Goal: Information Seeking & Learning: Learn about a topic

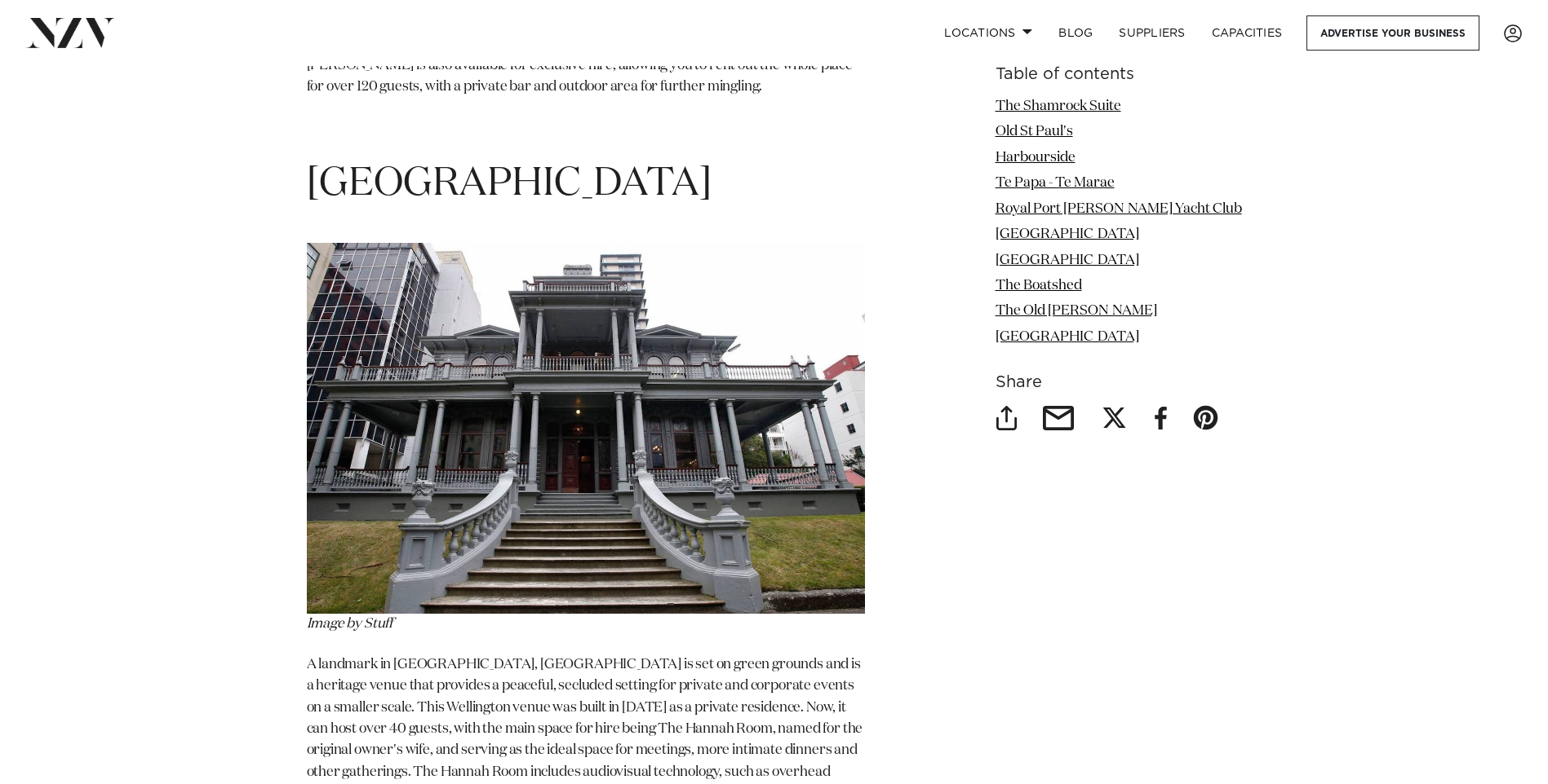
scroll to position [8807, 0]
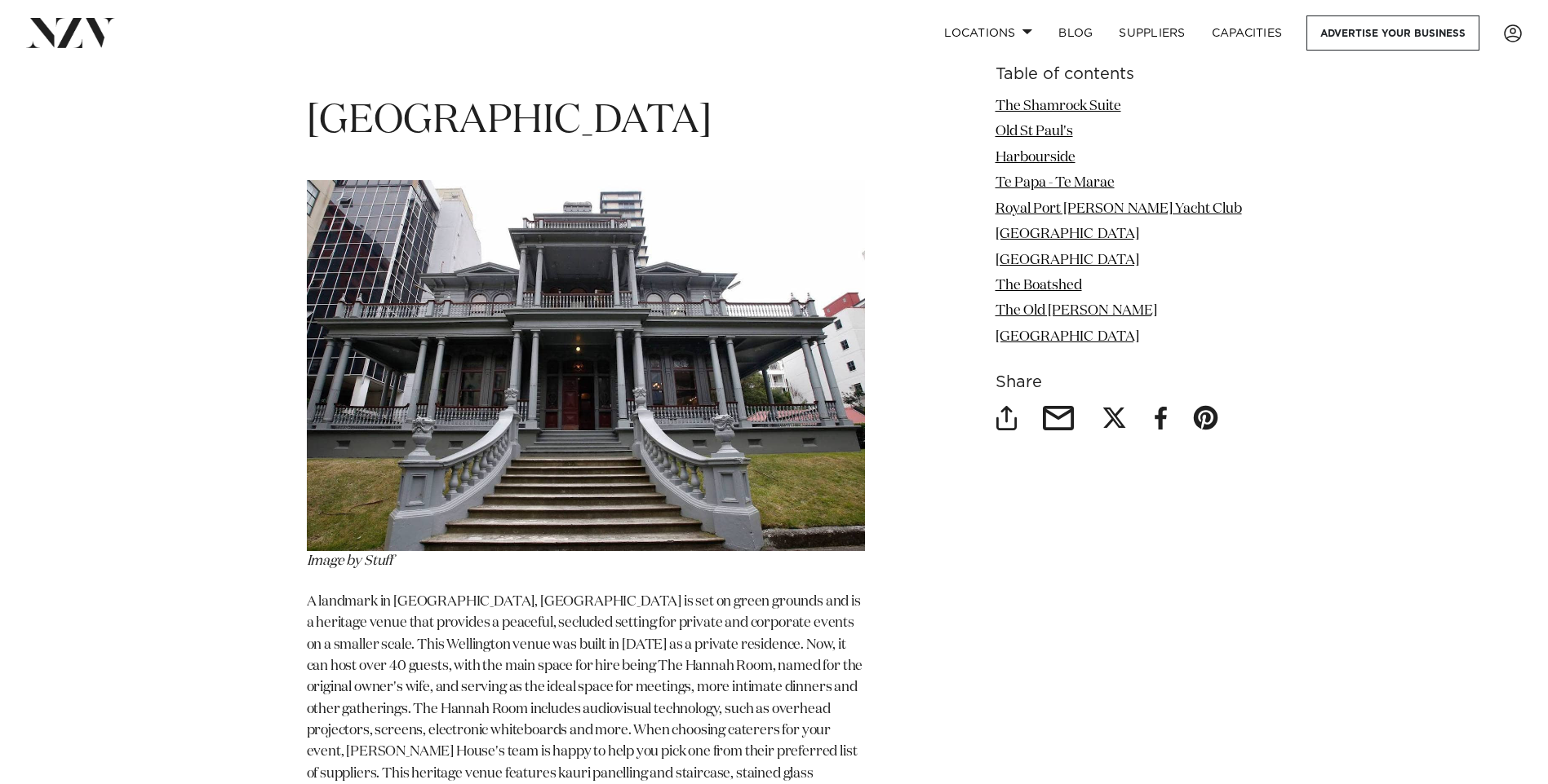
click at [493, 381] on img at bounding box center [585, 366] width 558 height 371
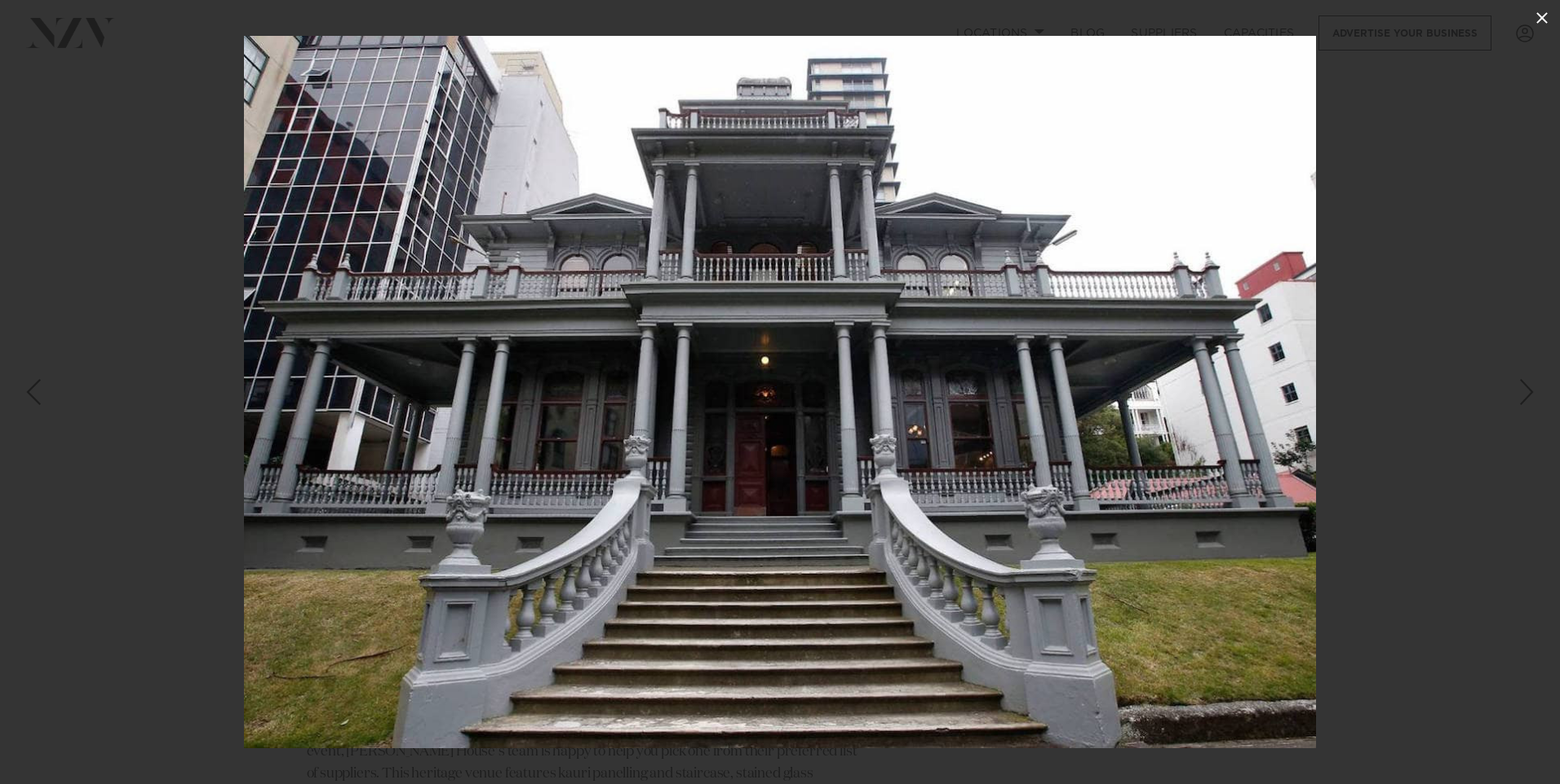
click at [1542, 11] on icon at bounding box center [1542, 18] width 20 height 20
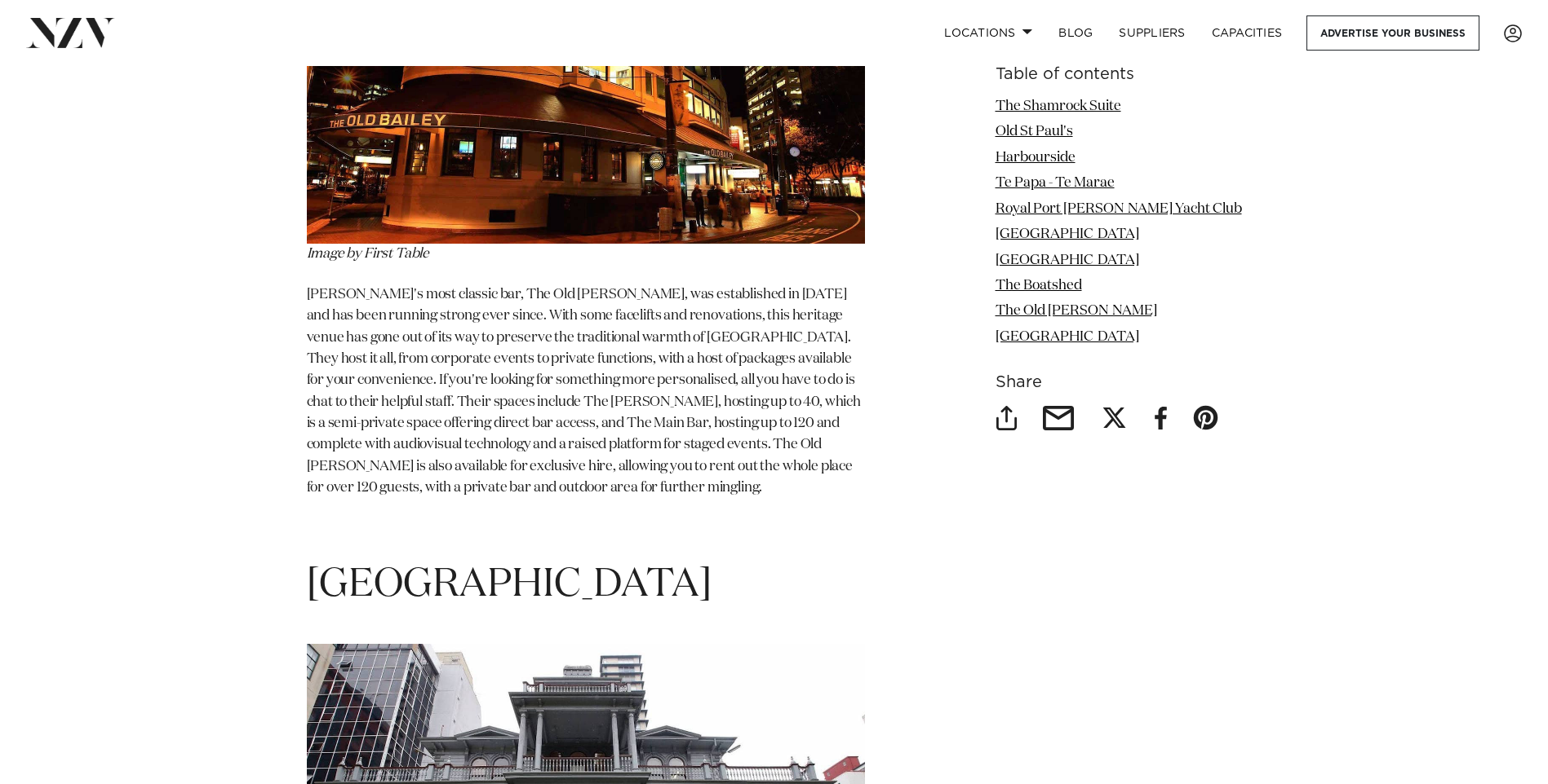
scroll to position [8317, 0]
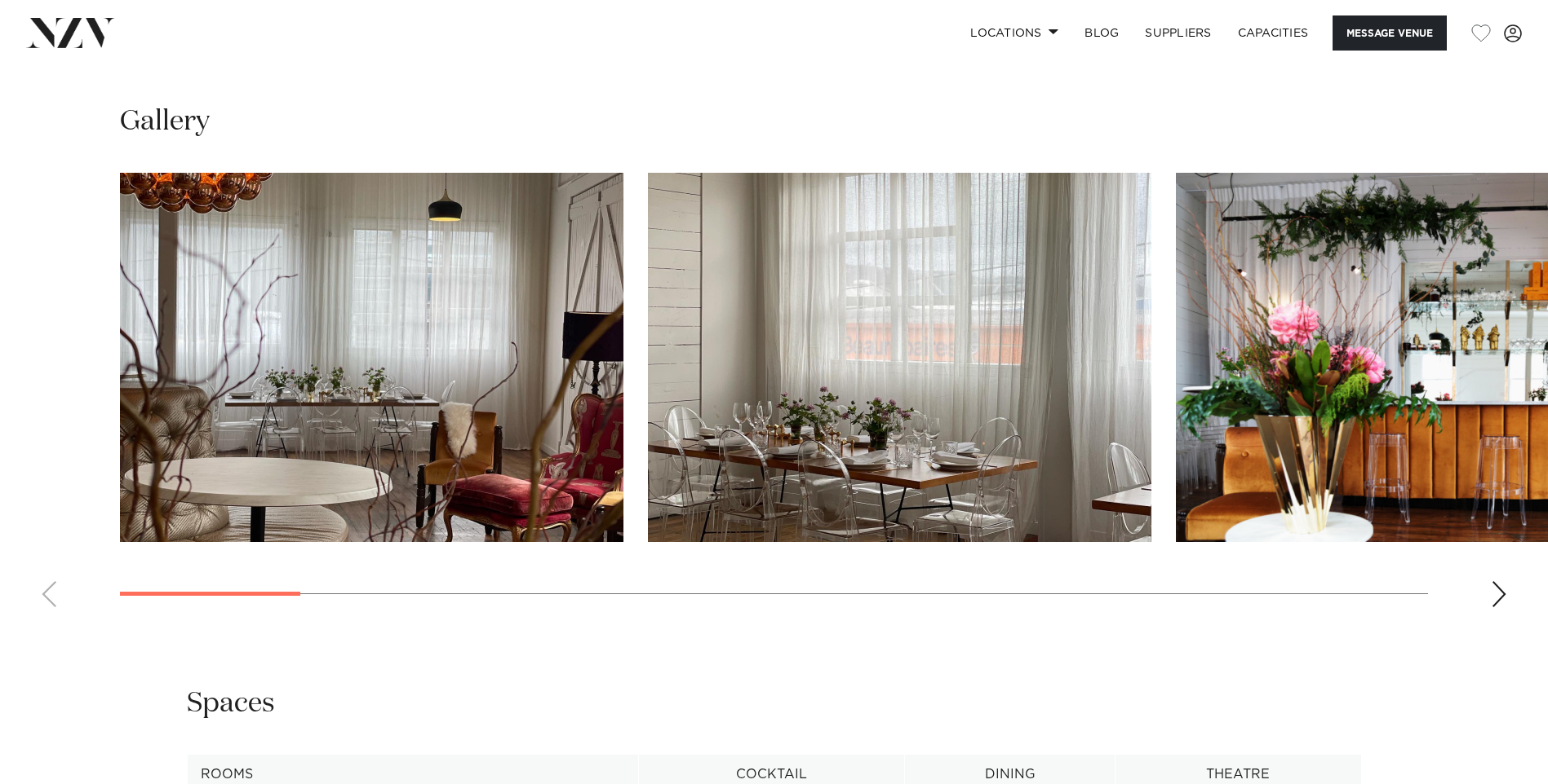
scroll to position [1631, 0]
click at [1499, 589] on div "Next slide" at bounding box center [1498, 595] width 17 height 26
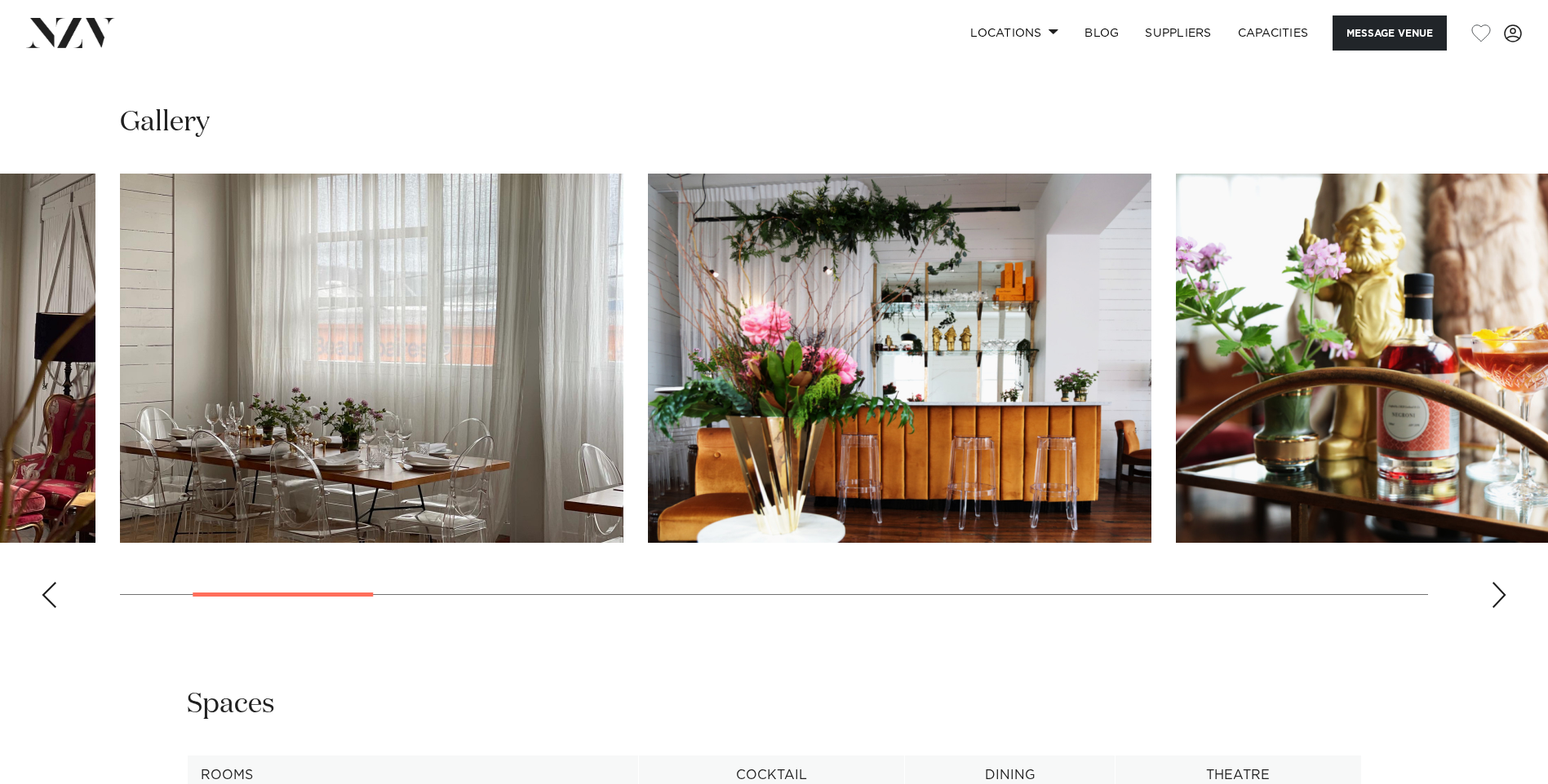
click at [1499, 589] on div "Next slide" at bounding box center [1498, 595] width 17 height 26
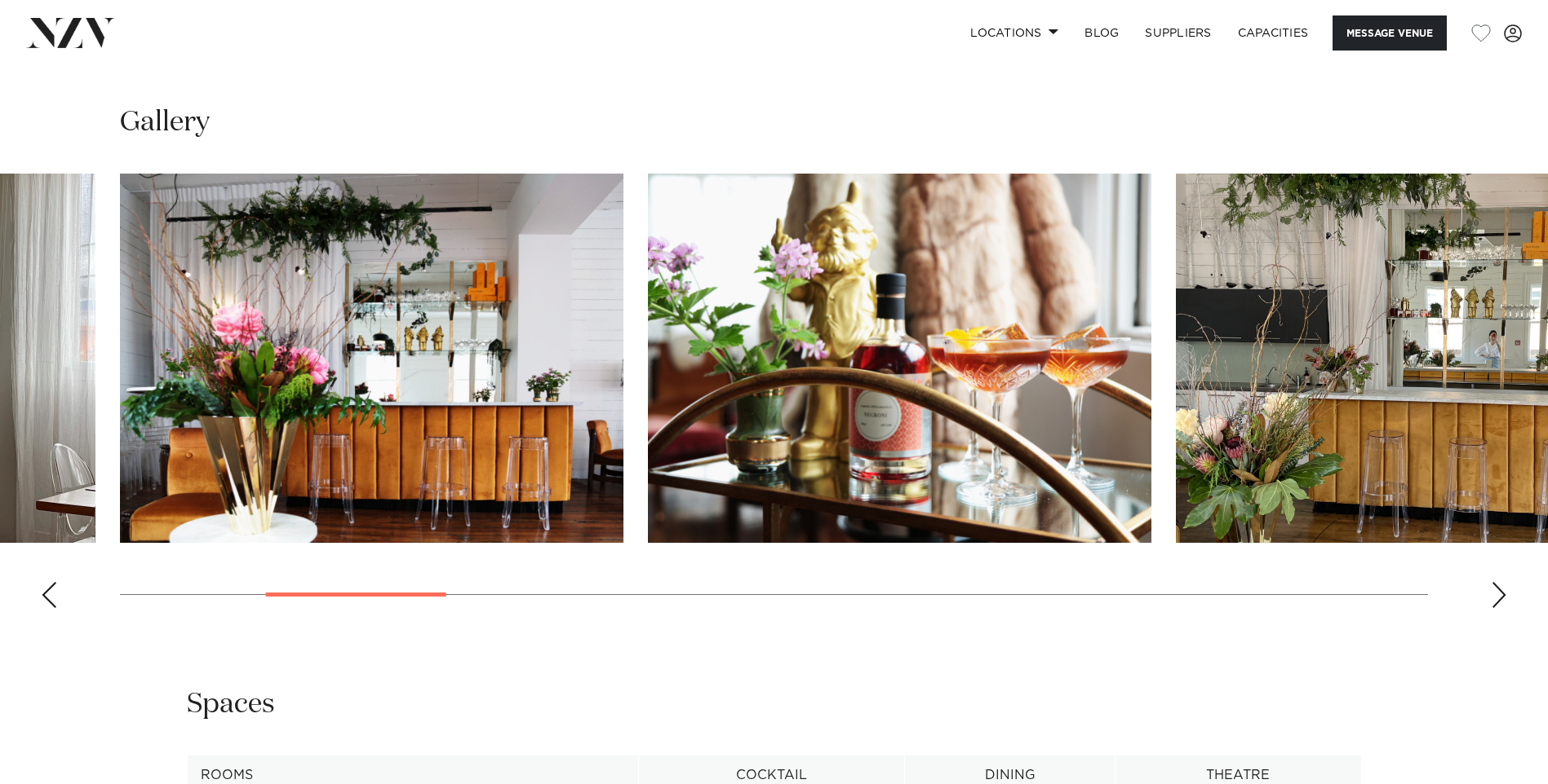
click at [1499, 589] on div "Next slide" at bounding box center [1498, 595] width 17 height 26
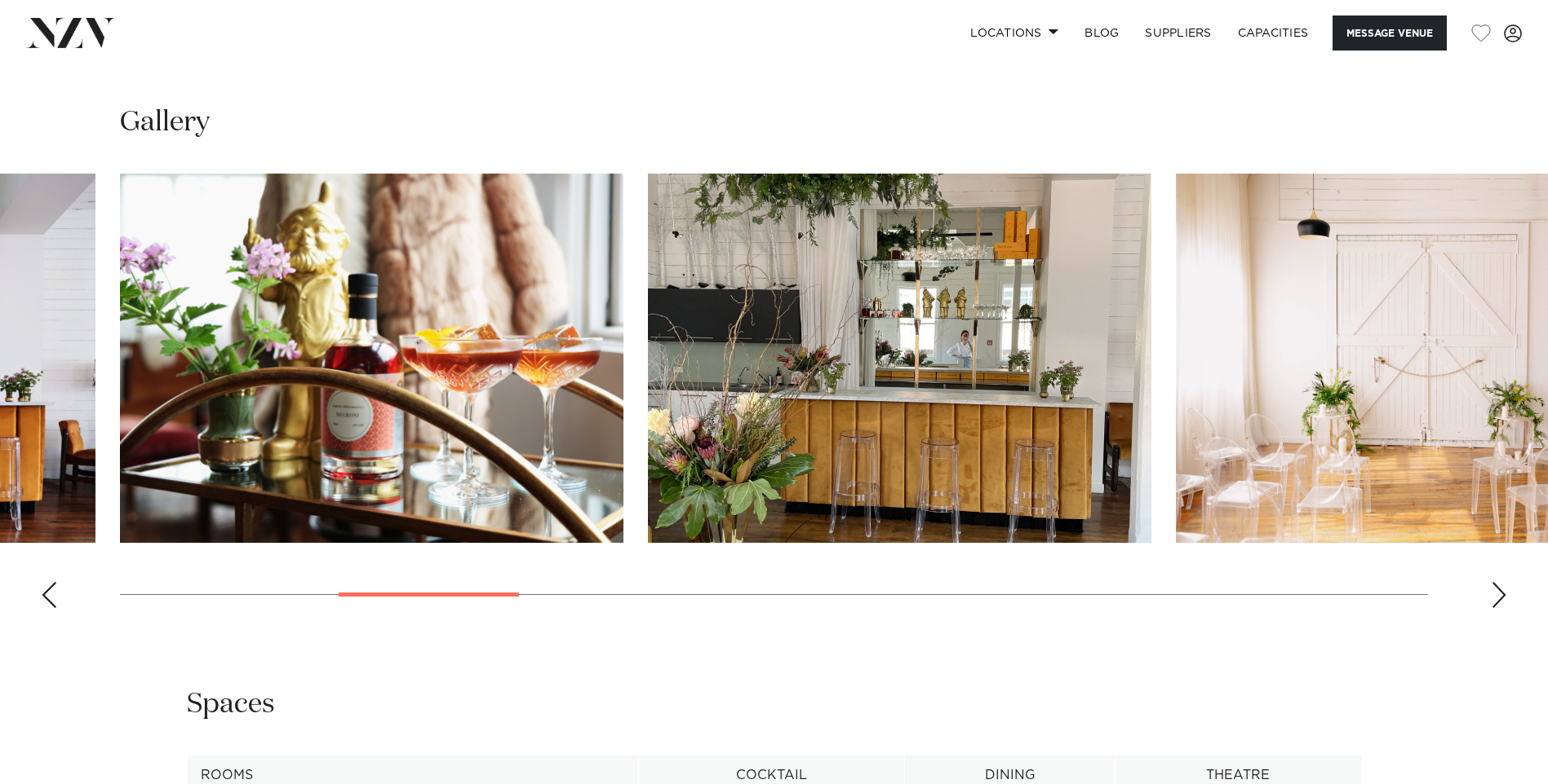
click at [1499, 589] on div "Next slide" at bounding box center [1498, 595] width 17 height 26
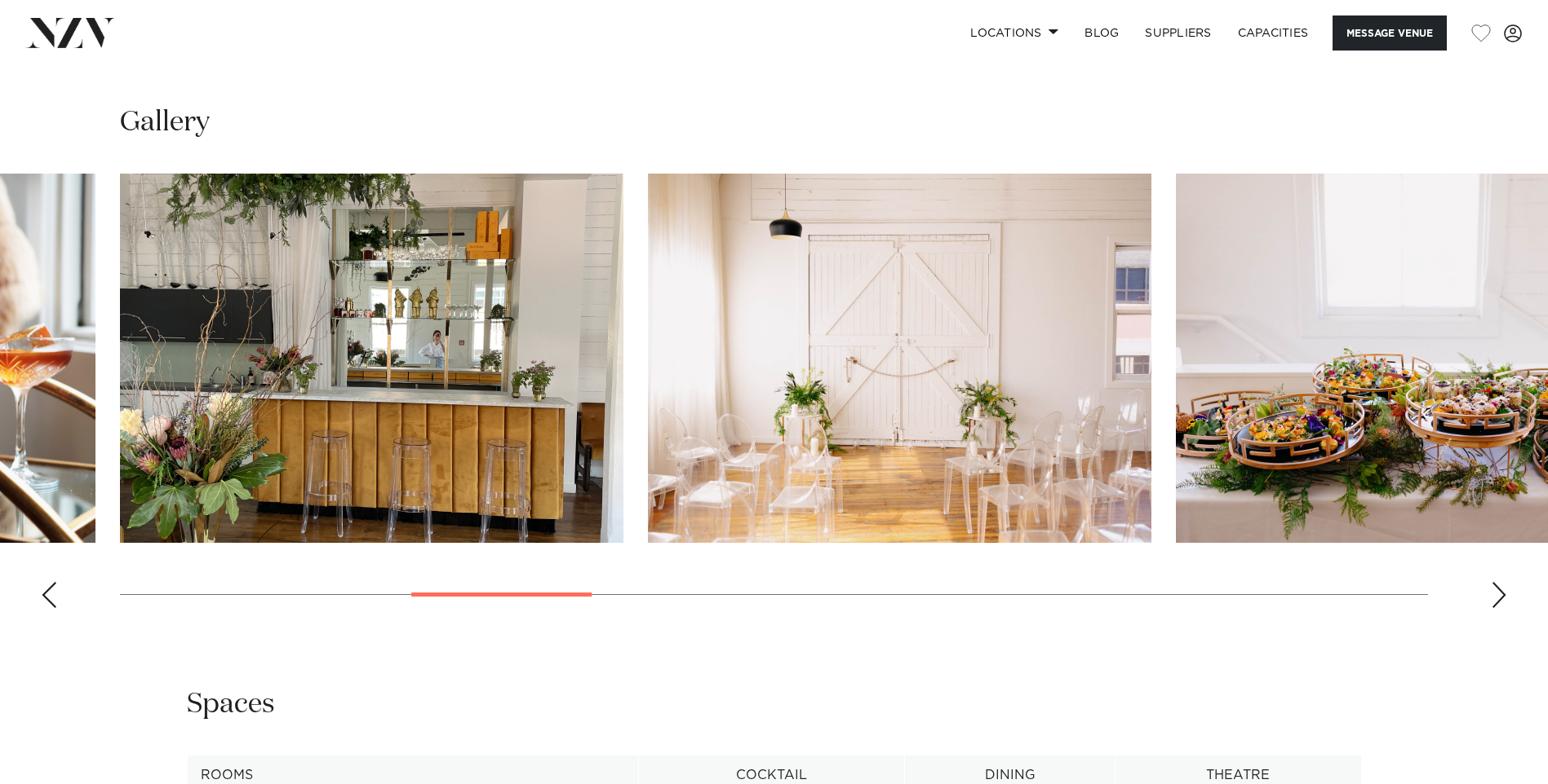
click at [1499, 589] on div "Next slide" at bounding box center [1498, 595] width 17 height 26
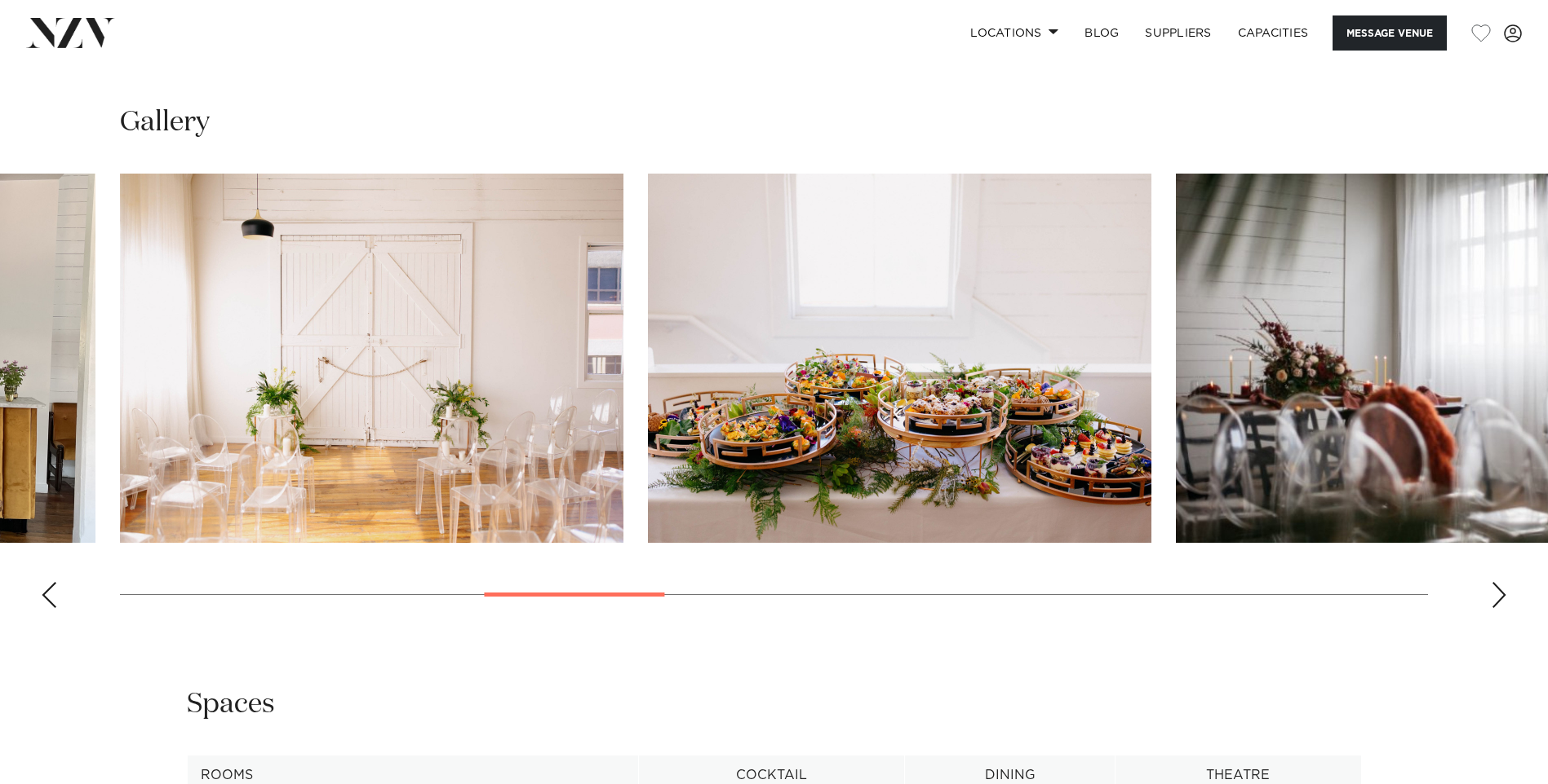
click at [1499, 589] on div "Next slide" at bounding box center [1498, 595] width 17 height 26
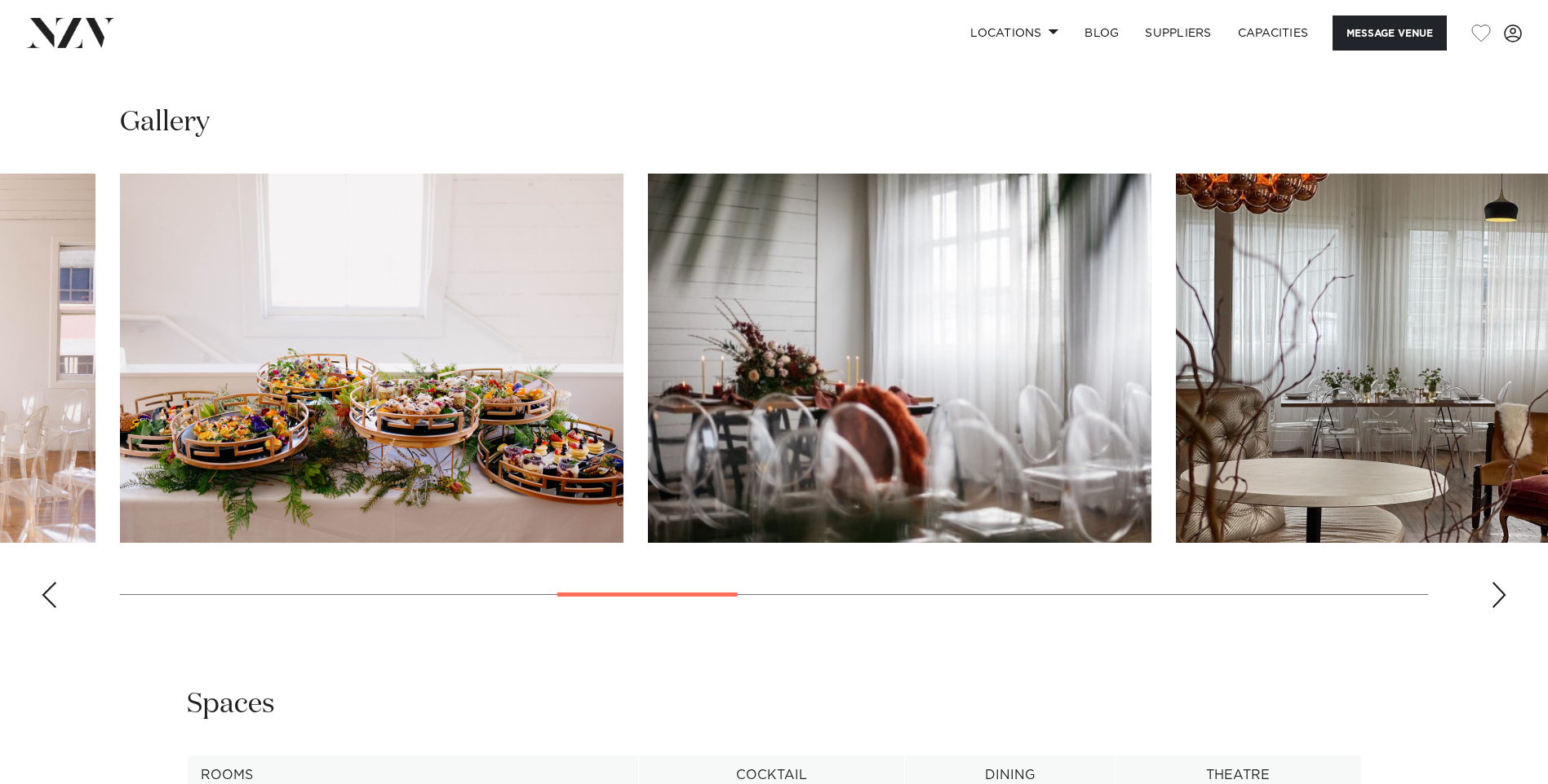
click at [1499, 589] on div "Next slide" at bounding box center [1498, 595] width 17 height 26
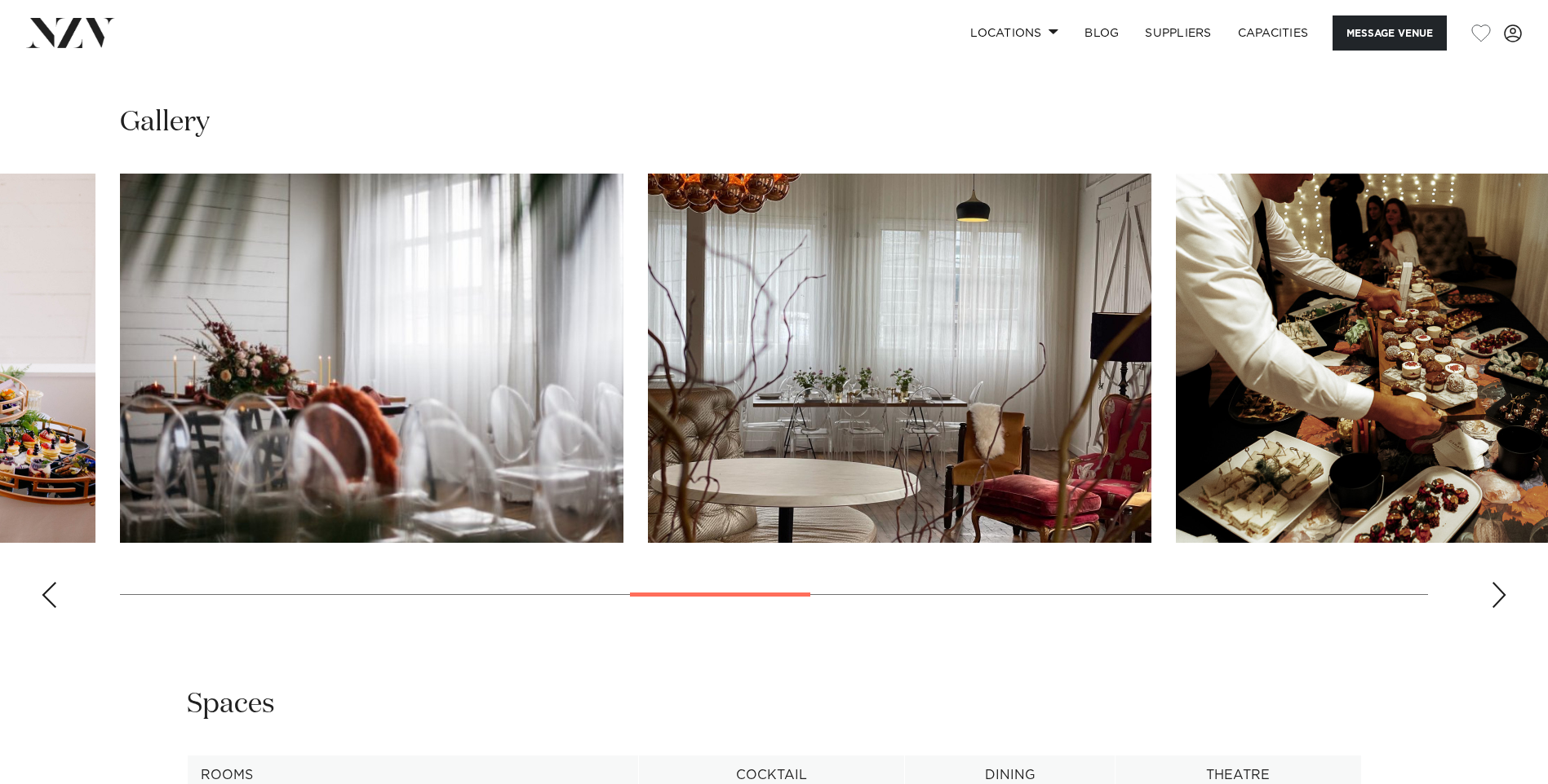
click at [1499, 589] on div "Next slide" at bounding box center [1498, 595] width 17 height 26
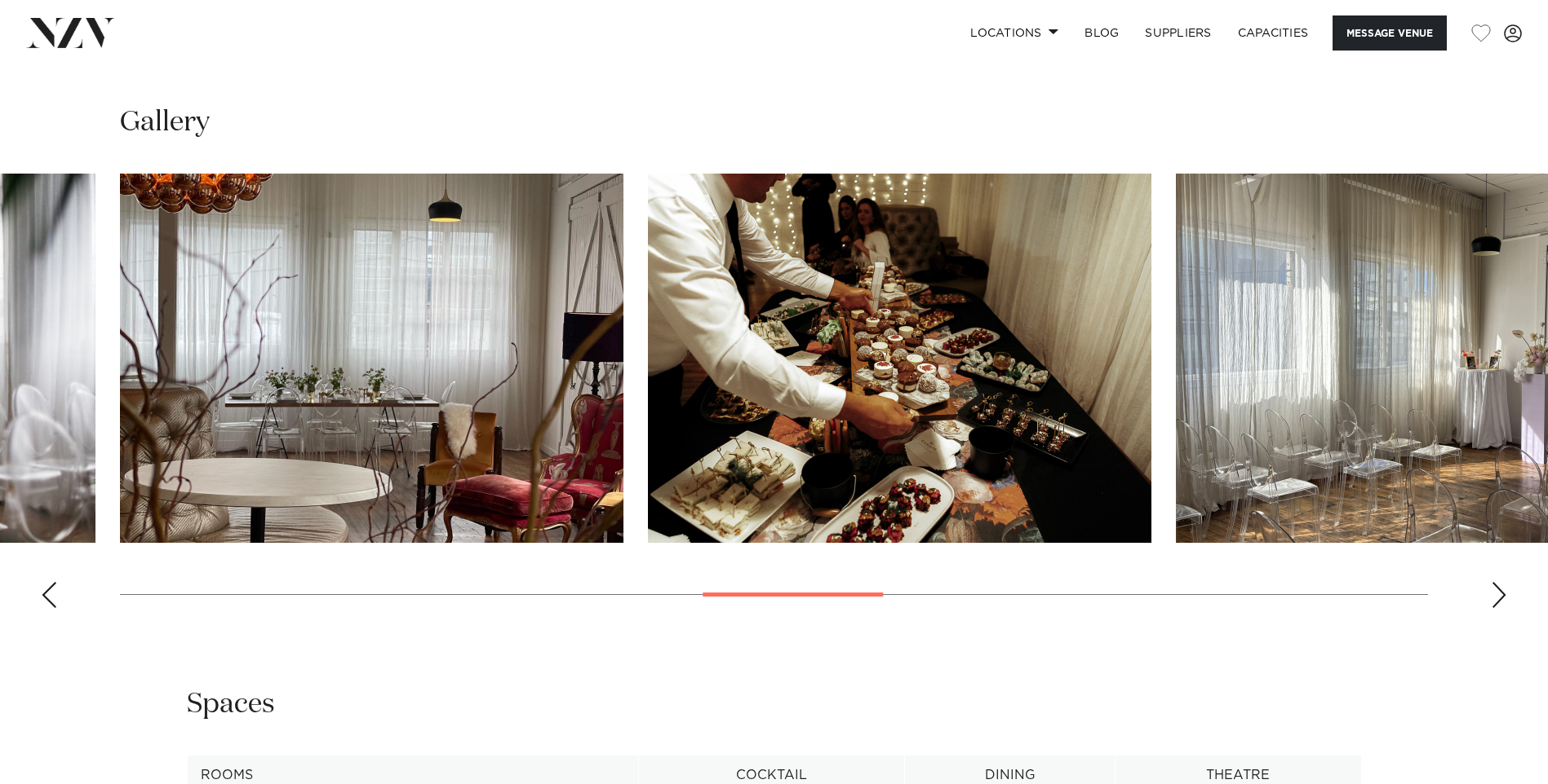
click at [1499, 589] on div "Next slide" at bounding box center [1498, 595] width 17 height 26
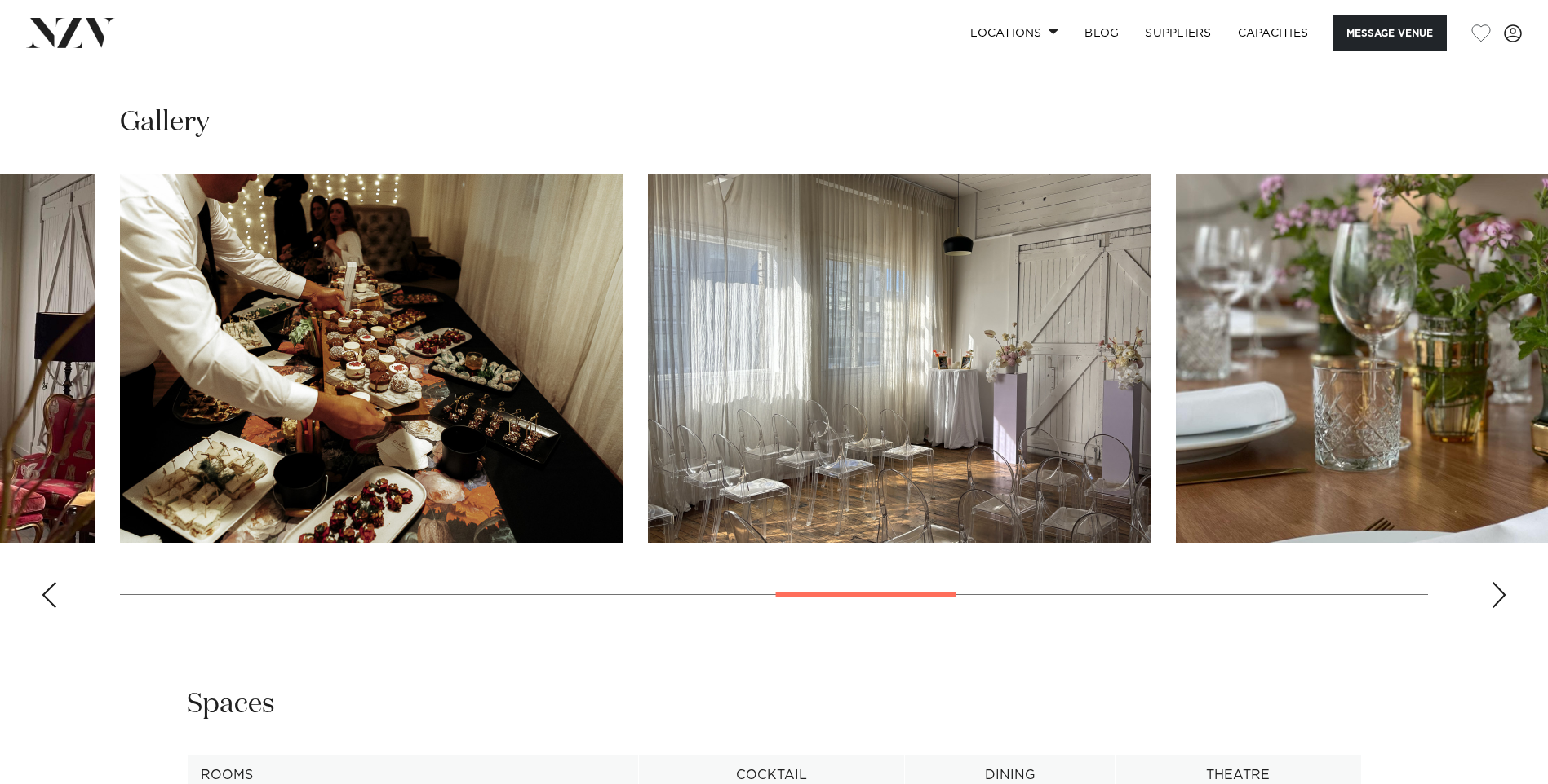
click at [1499, 589] on div "Next slide" at bounding box center [1498, 595] width 17 height 26
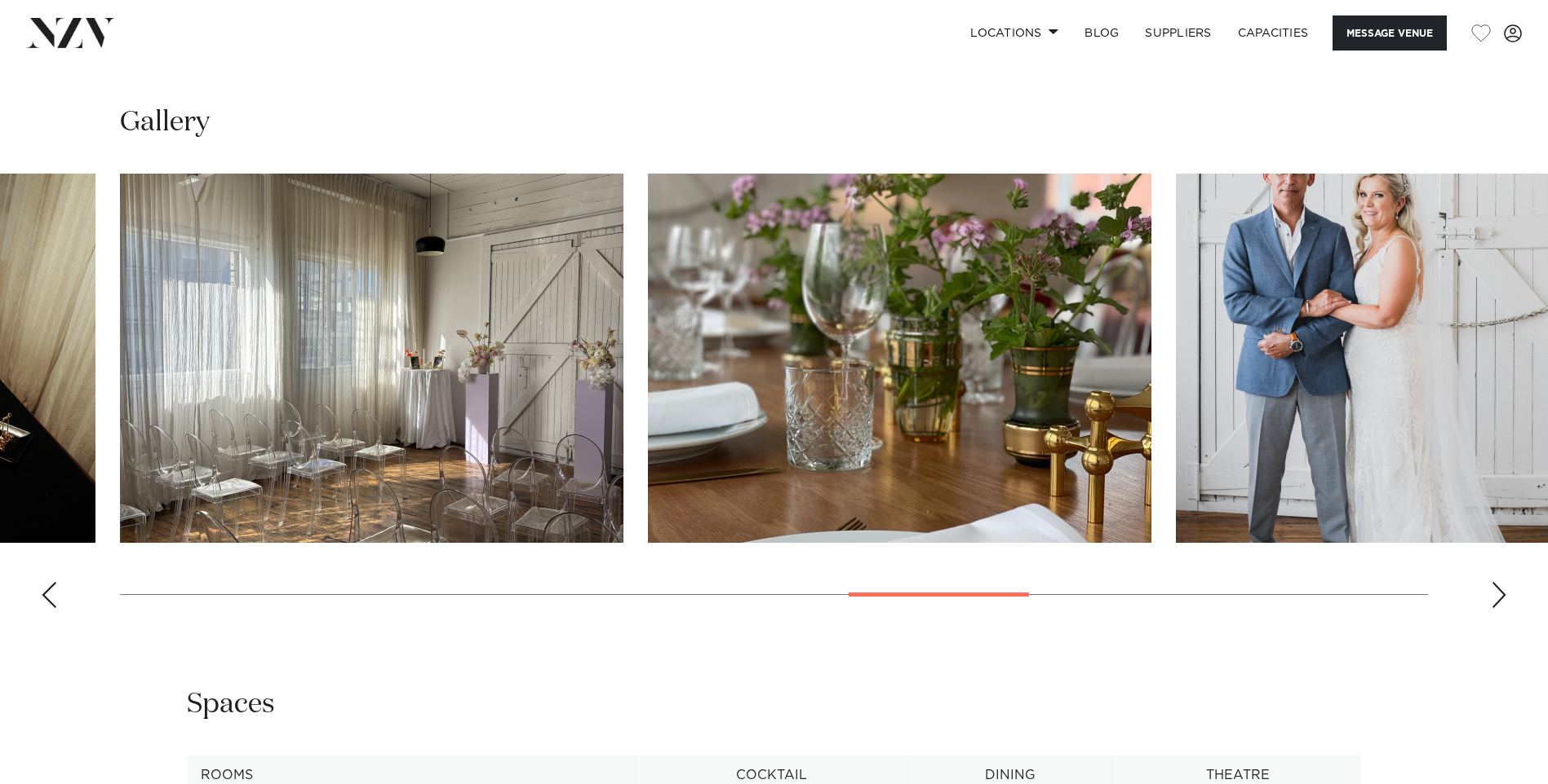
click at [1499, 589] on div "Next slide" at bounding box center [1498, 595] width 17 height 26
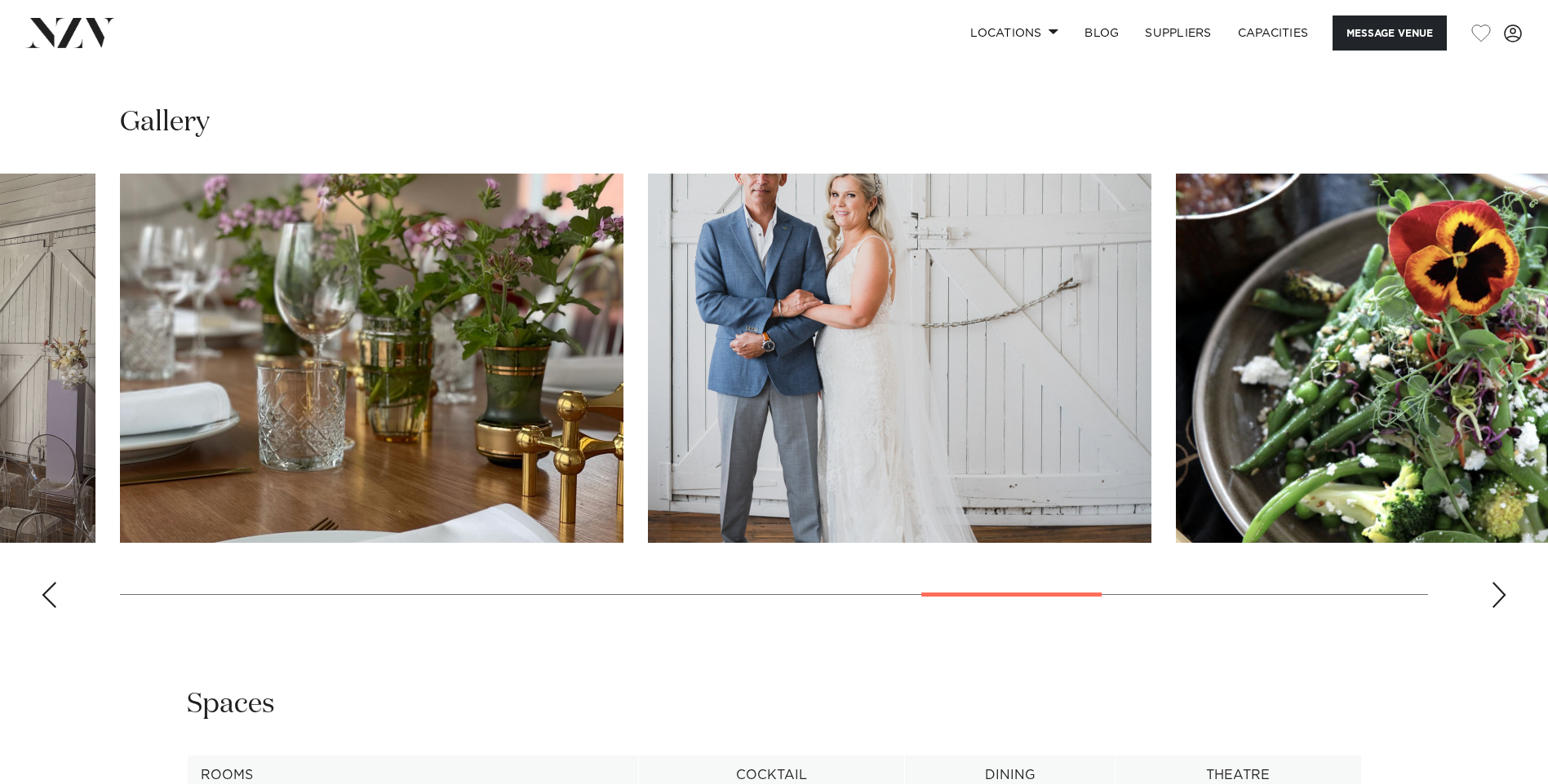
click at [1499, 589] on div "Next slide" at bounding box center [1498, 595] width 17 height 26
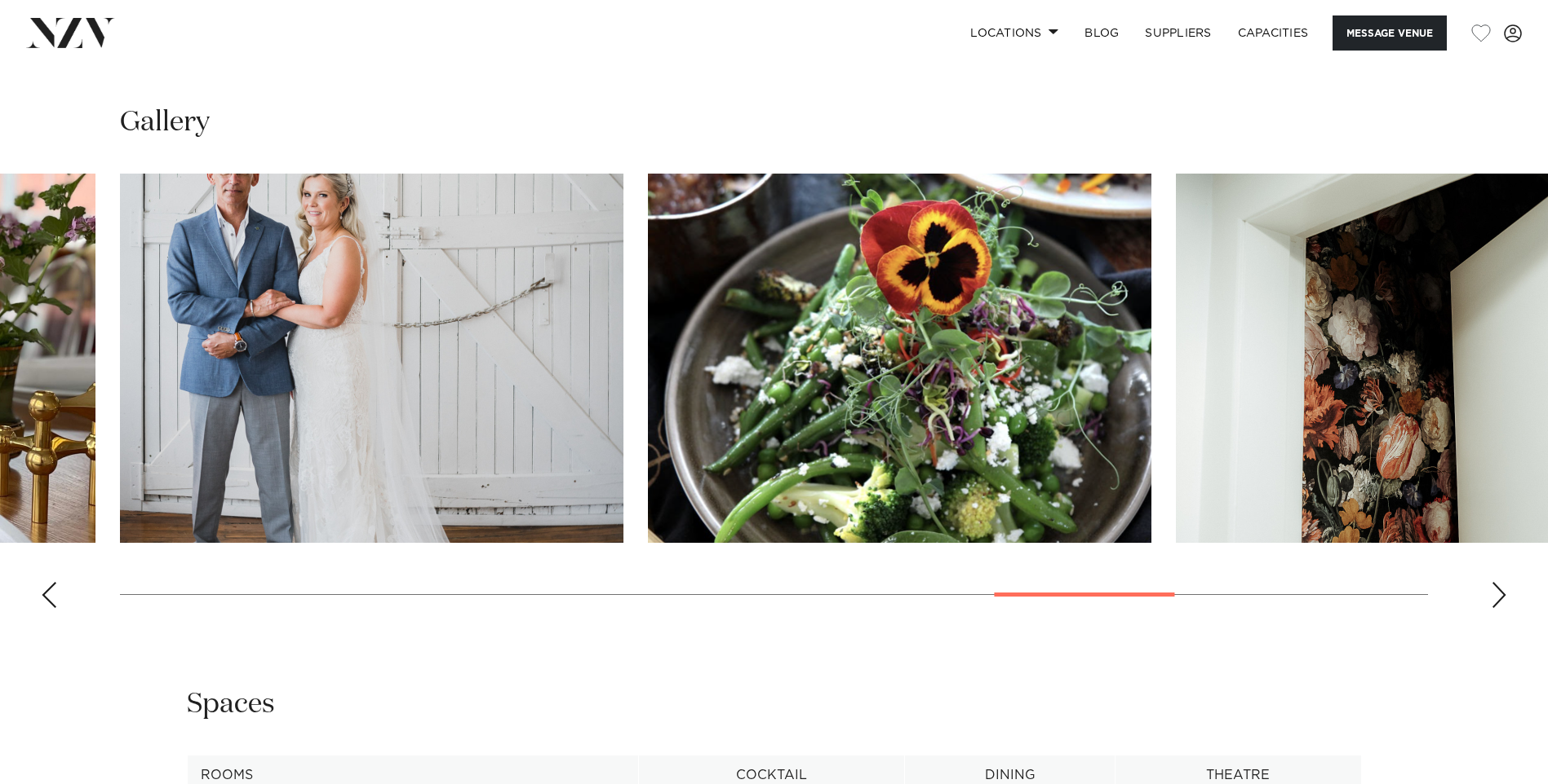
click at [1499, 589] on div "Next slide" at bounding box center [1498, 595] width 17 height 26
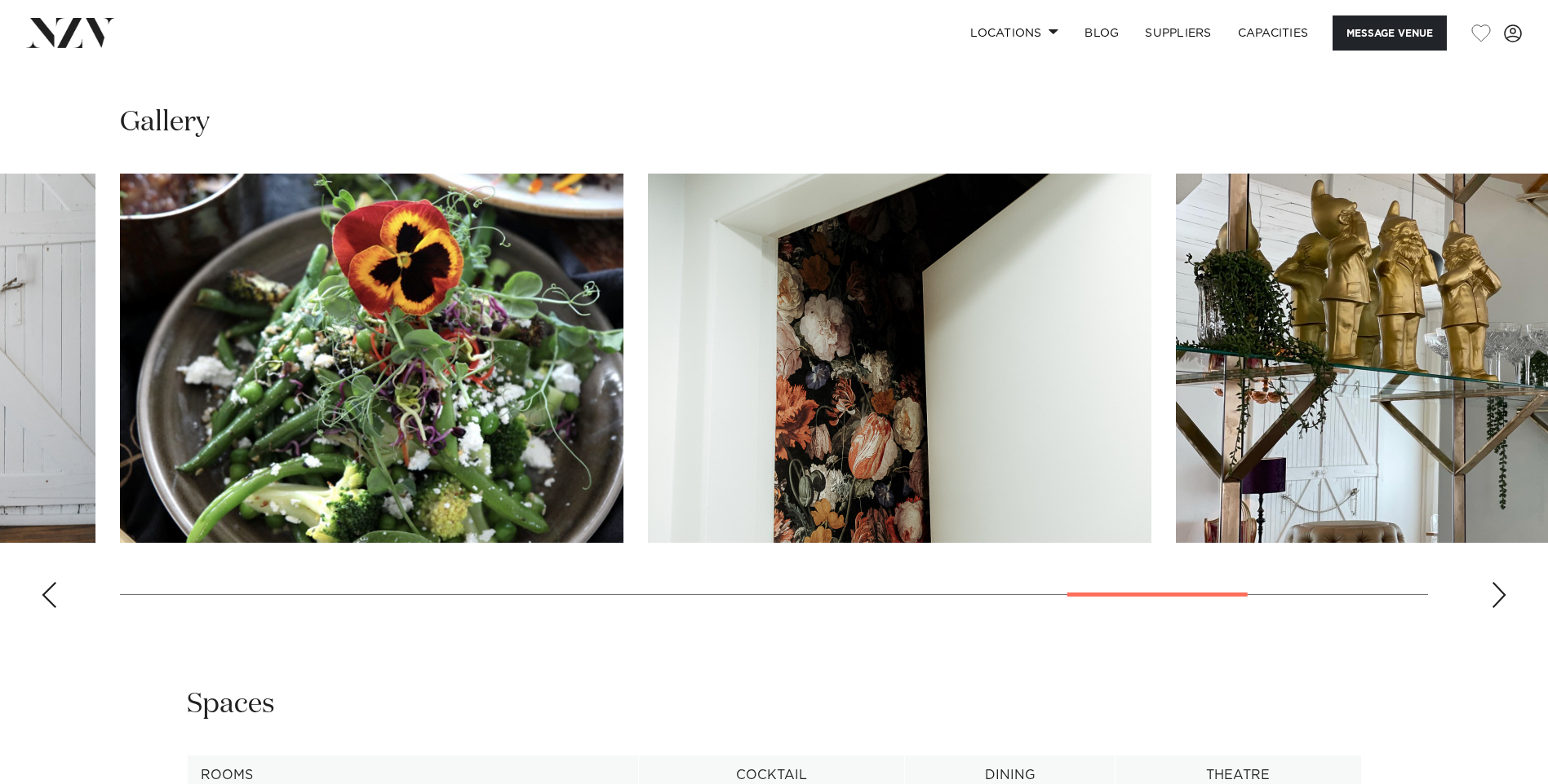
click at [1499, 589] on div "Next slide" at bounding box center [1498, 595] width 17 height 26
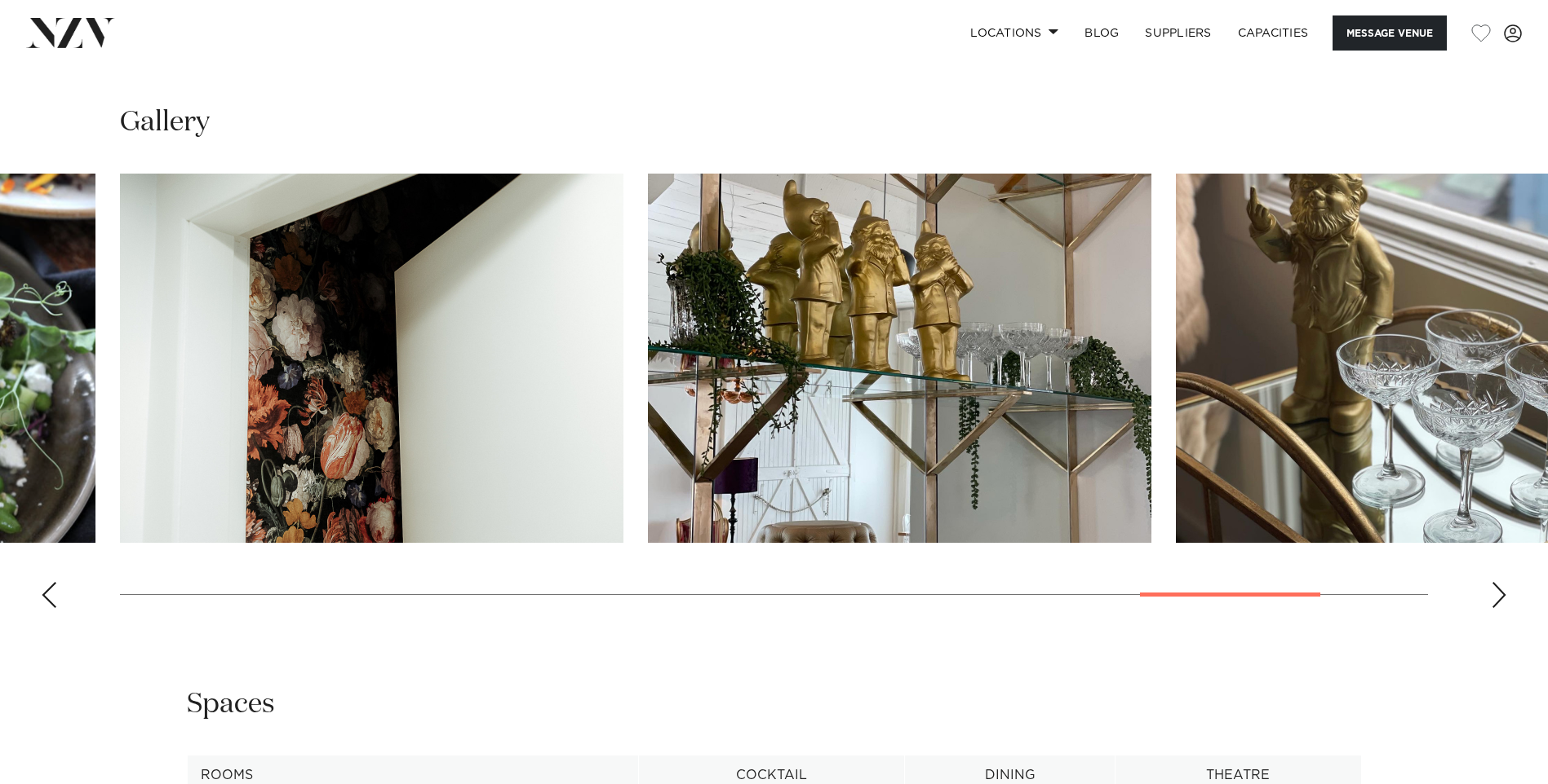
click at [1499, 589] on div "Next slide" at bounding box center [1498, 595] width 17 height 26
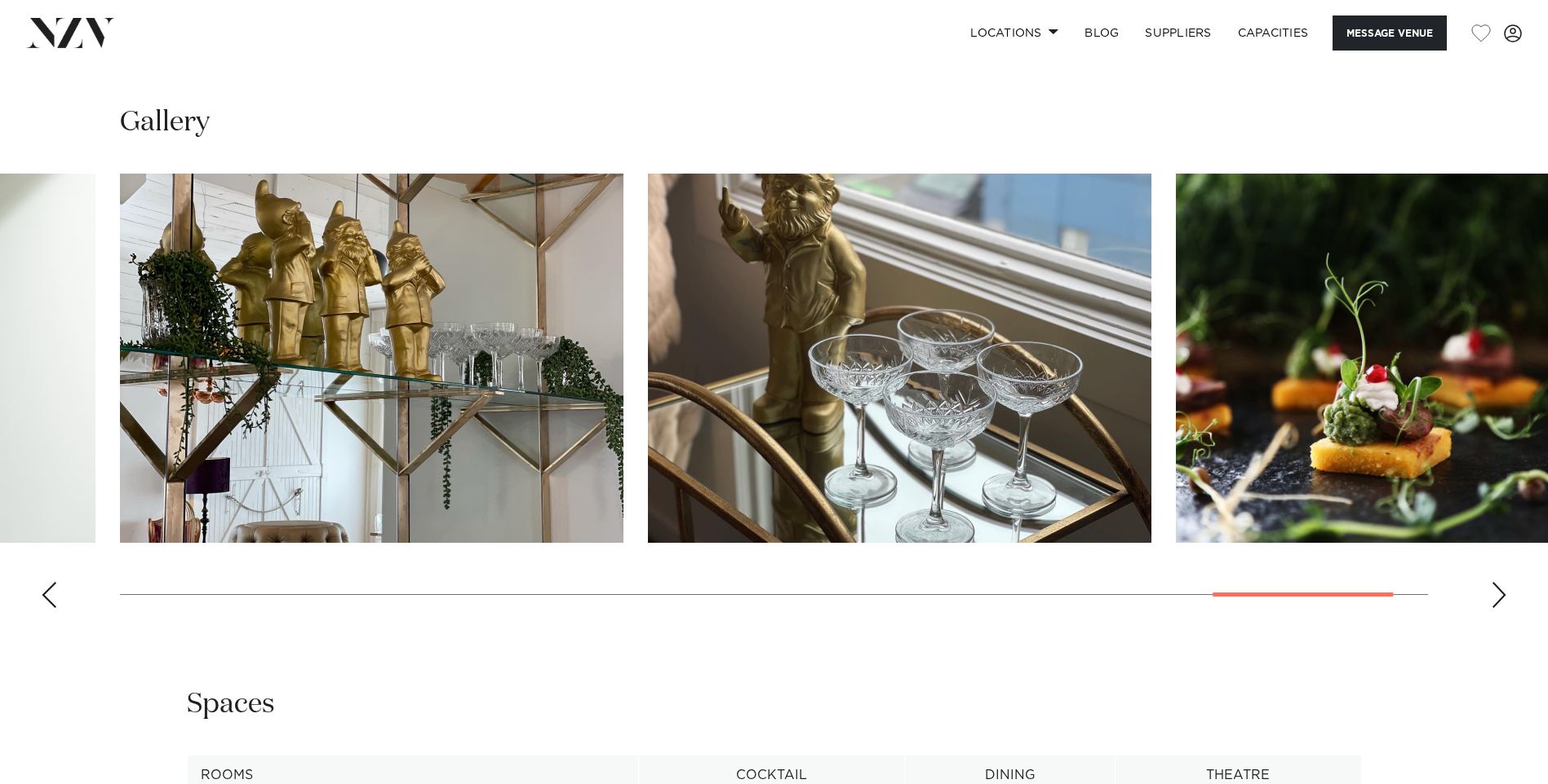
click at [1499, 589] on div "Next slide" at bounding box center [1498, 595] width 17 height 26
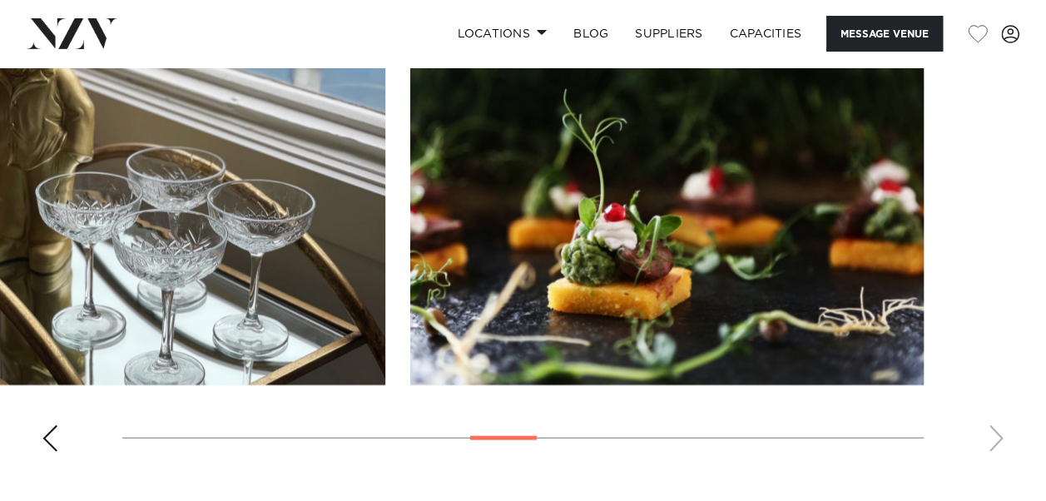
scroll to position [1694, 0]
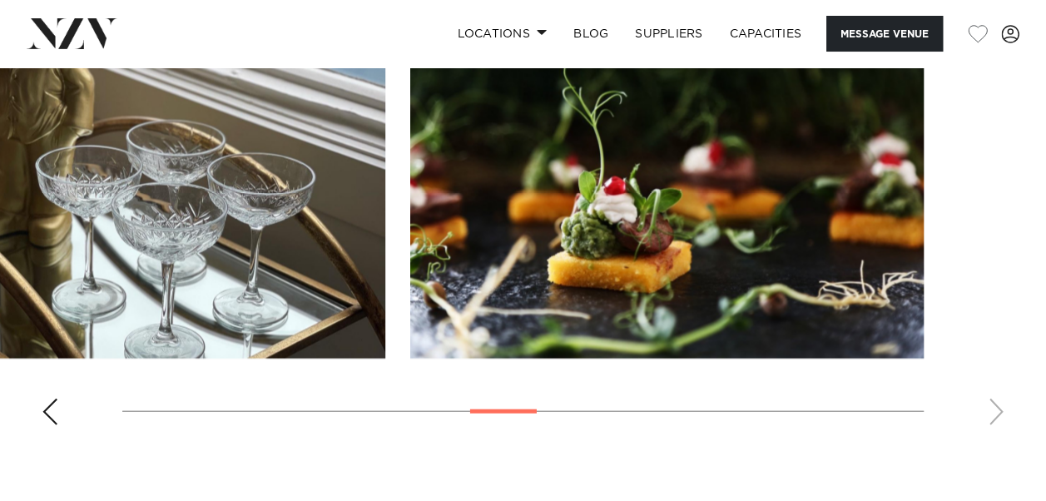
click at [1000, 406] on swiper-container at bounding box center [523, 210] width 1046 height 457
click at [999, 409] on swiper-container at bounding box center [523, 210] width 1046 height 457
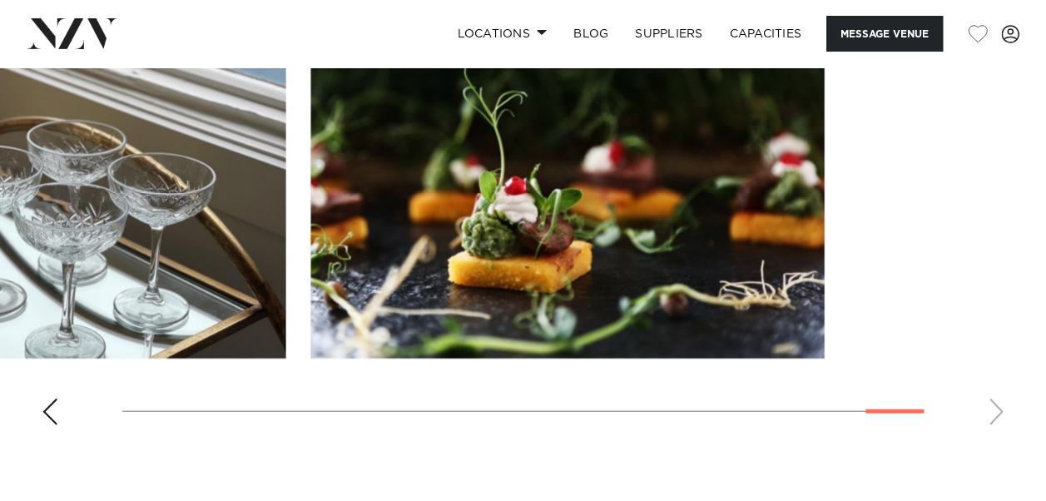
click at [0, 0] on slot at bounding box center [0, 0] width 0 height 0
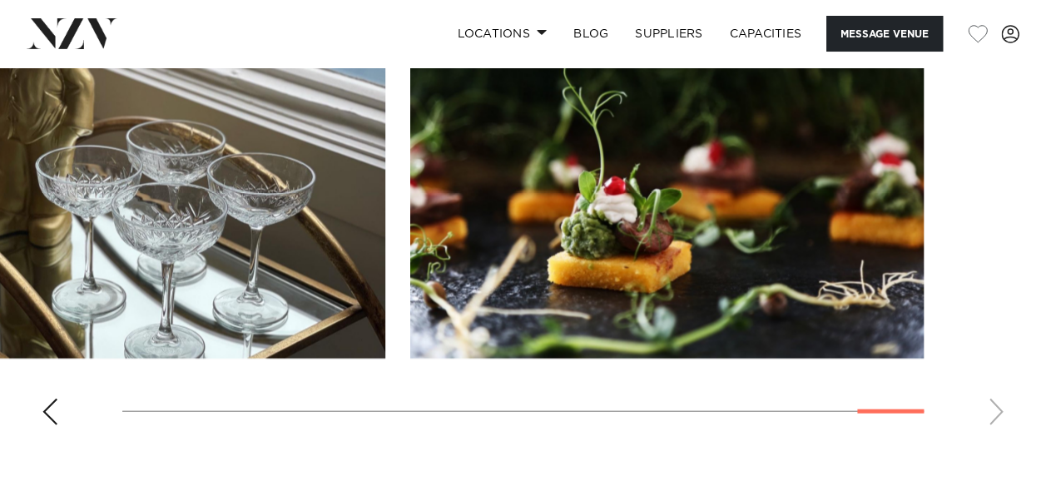
click at [385, 320] on img "17 / 18" at bounding box center [128, 170] width 513 height 377
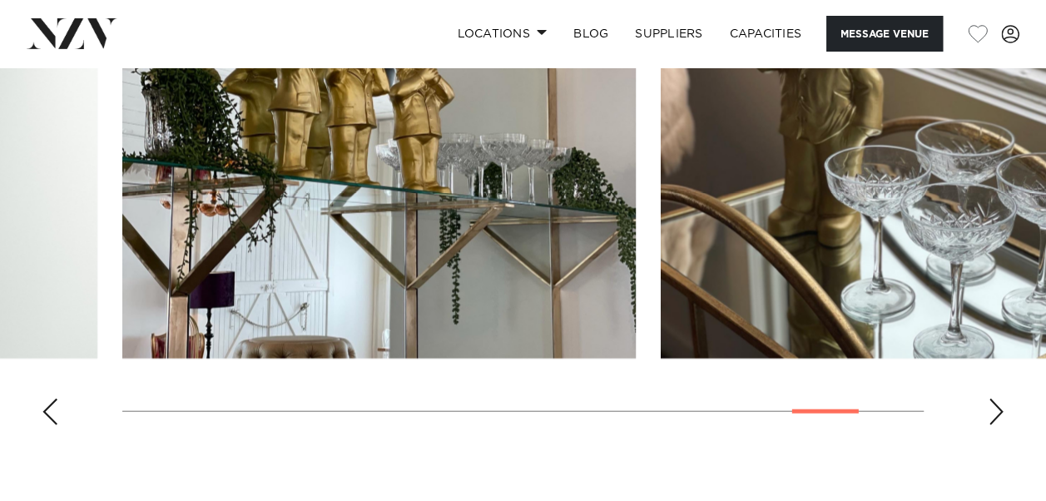
click at [636, 283] on img "16 / 18" at bounding box center [378, 170] width 513 height 377
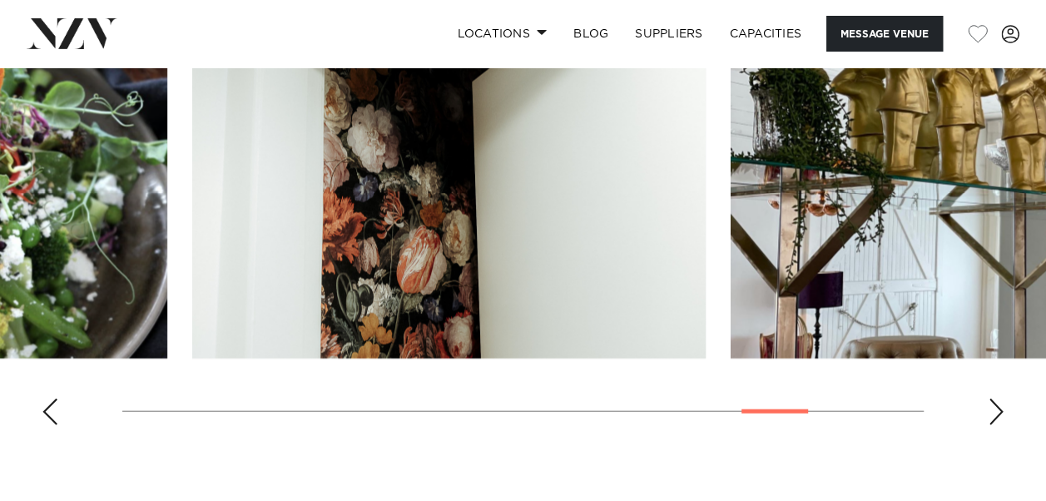
click at [706, 293] on img "15 / 18" at bounding box center [448, 170] width 513 height 377
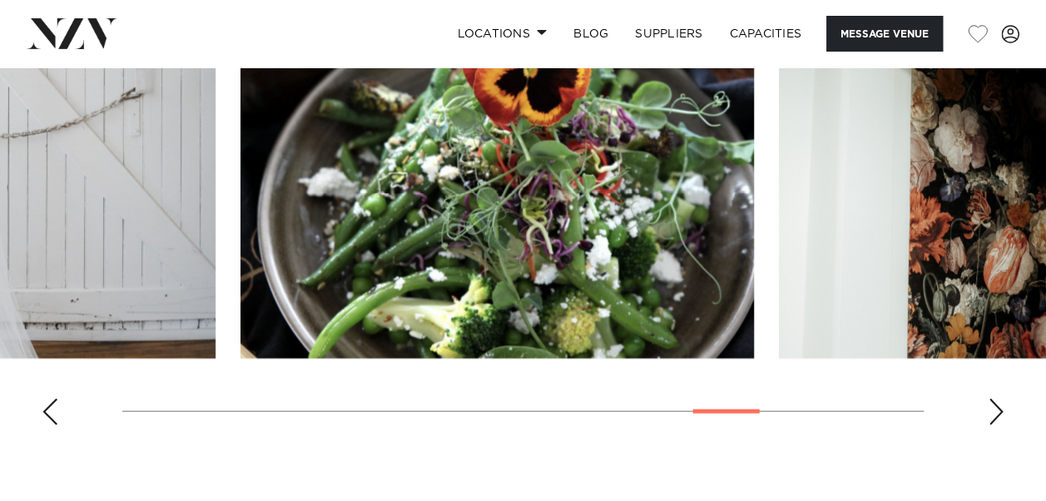
click at [754, 300] on img "14 / 18" at bounding box center [496, 170] width 513 height 377
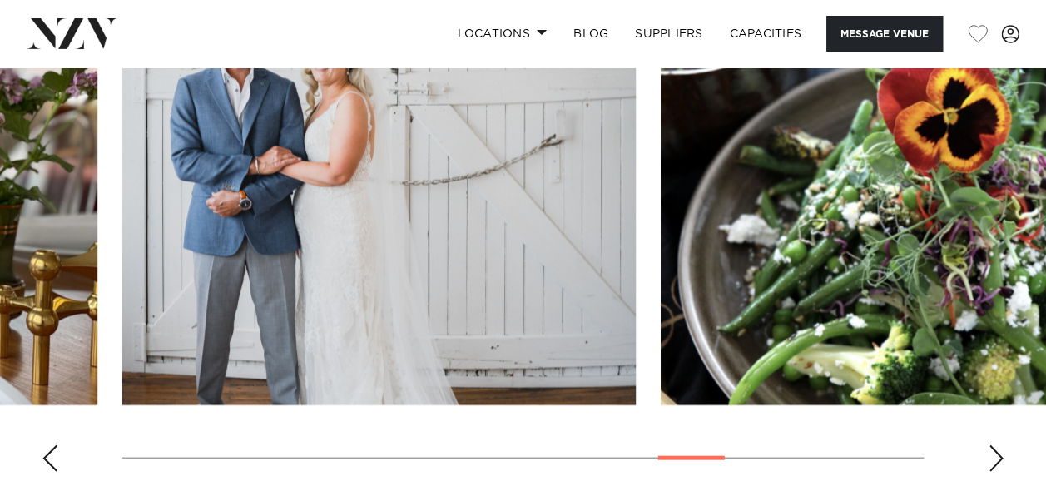
scroll to position [1611, 0]
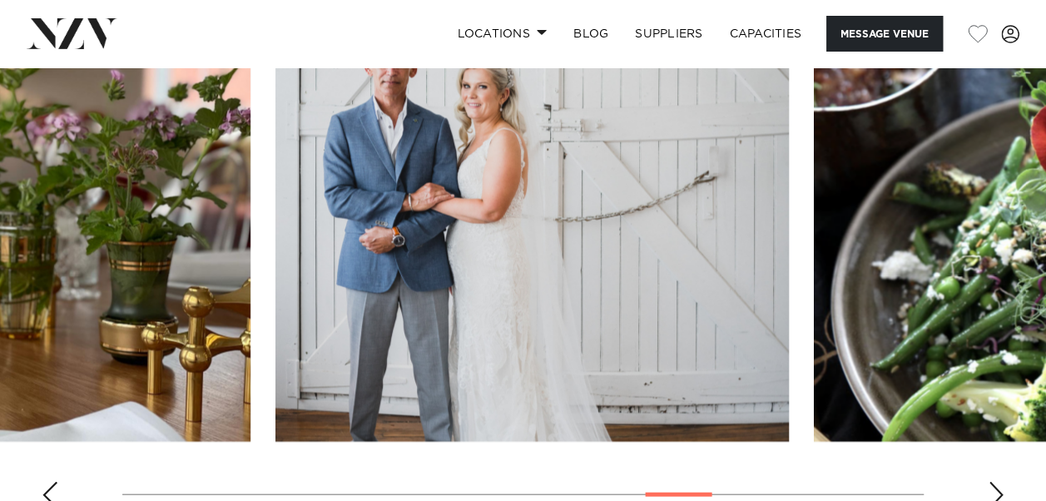
click at [651, 341] on img "13 / 18" at bounding box center [531, 253] width 513 height 377
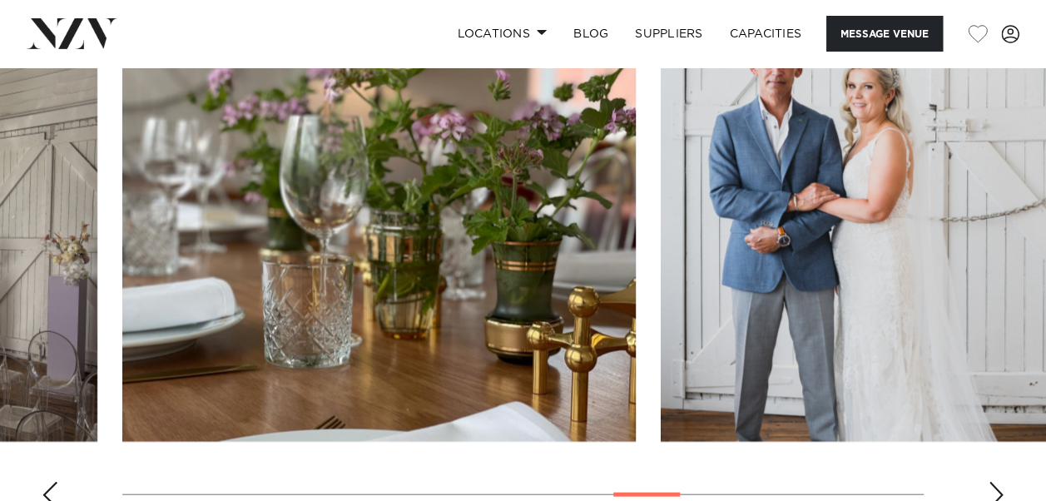
click at [636, 306] on img "12 / 18" at bounding box center [378, 253] width 513 height 377
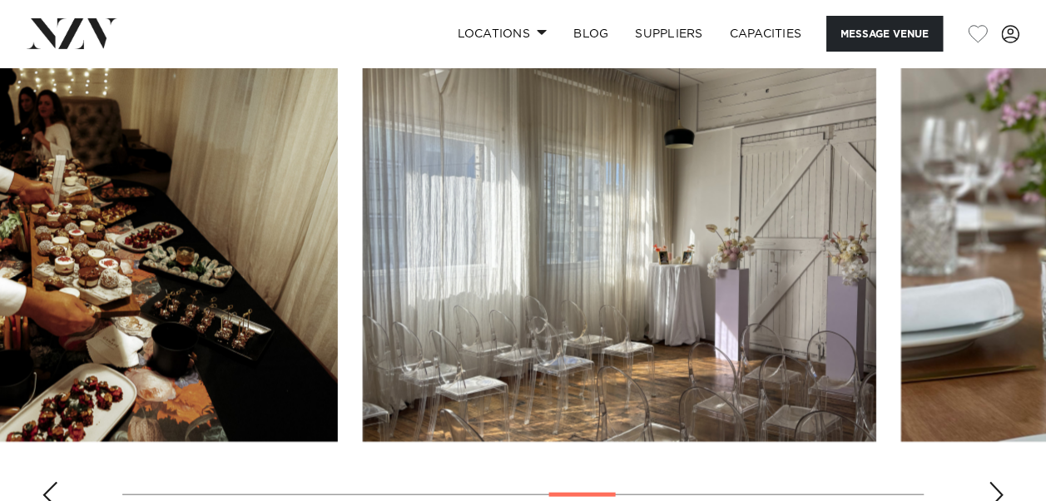
click at [834, 303] on img "11 / 18" at bounding box center [619, 253] width 513 height 377
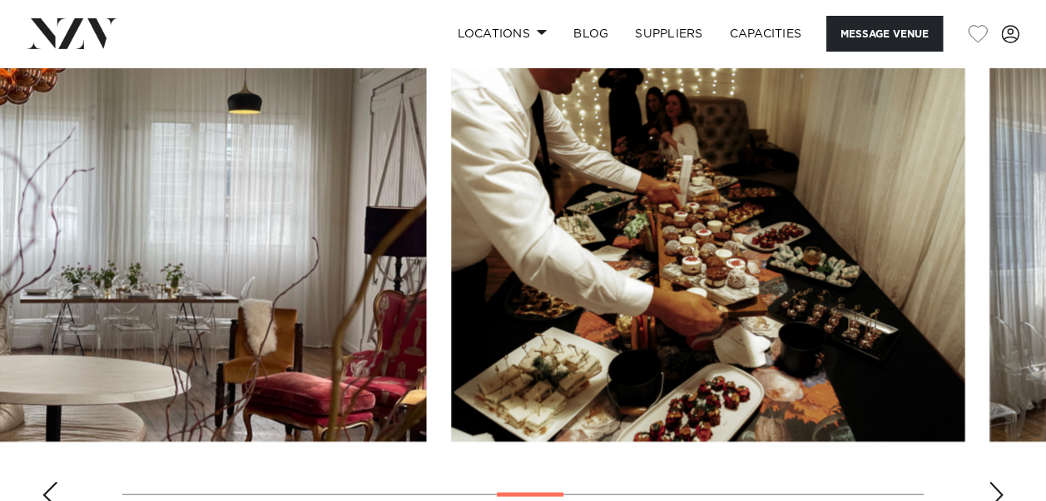
click at [964, 295] on img "10 / 18" at bounding box center [707, 253] width 513 height 377
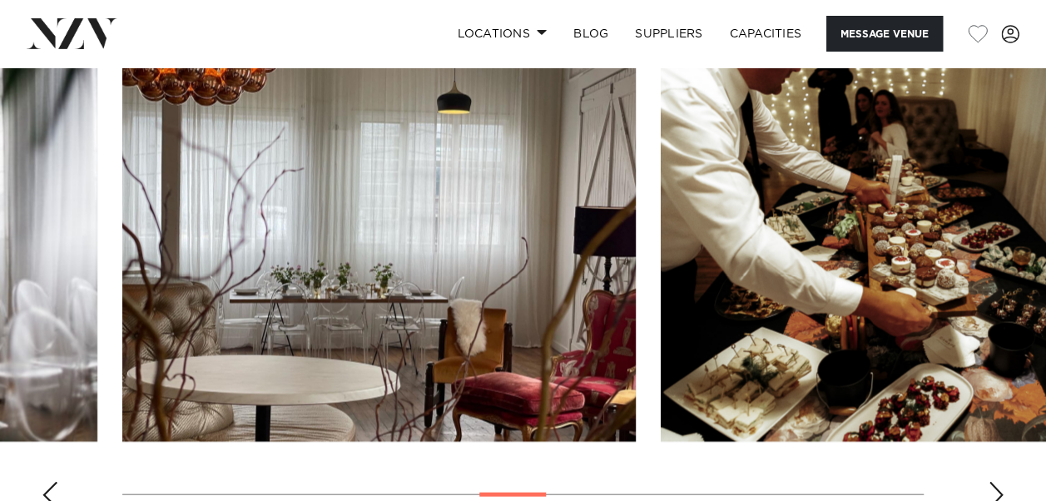
click at [636, 316] on img "9 / 18" at bounding box center [378, 253] width 513 height 377
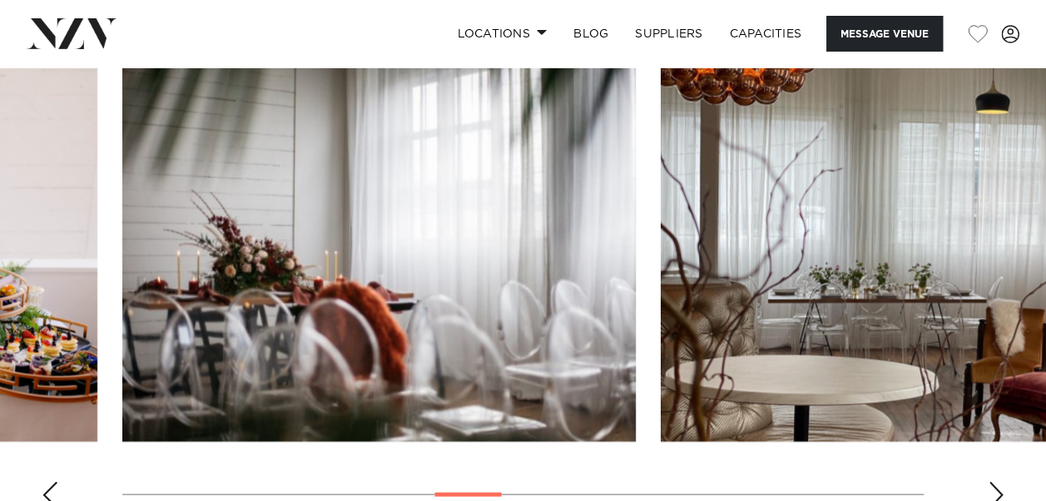
click at [636, 275] on img "8 / 18" at bounding box center [378, 253] width 513 height 377
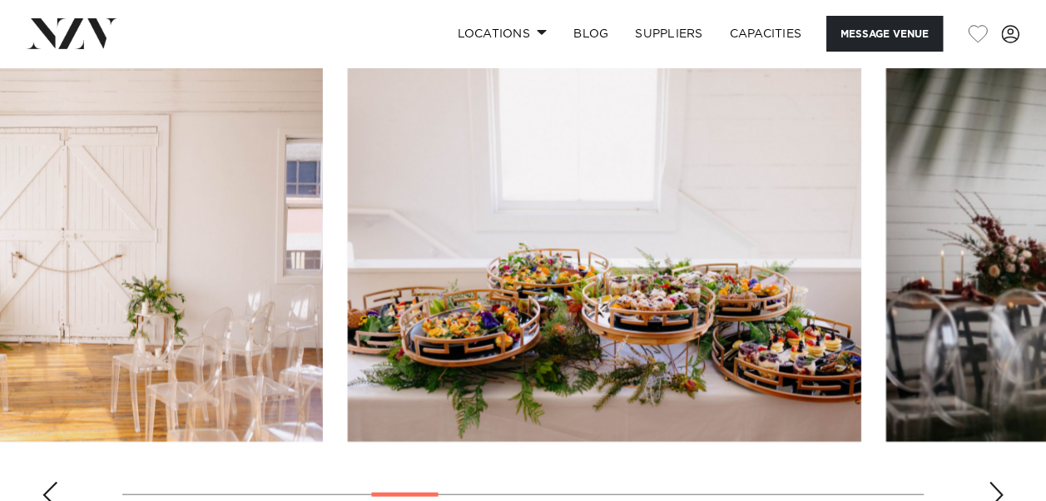
click at [741, 274] on img "7 / 18" at bounding box center [604, 253] width 513 height 377
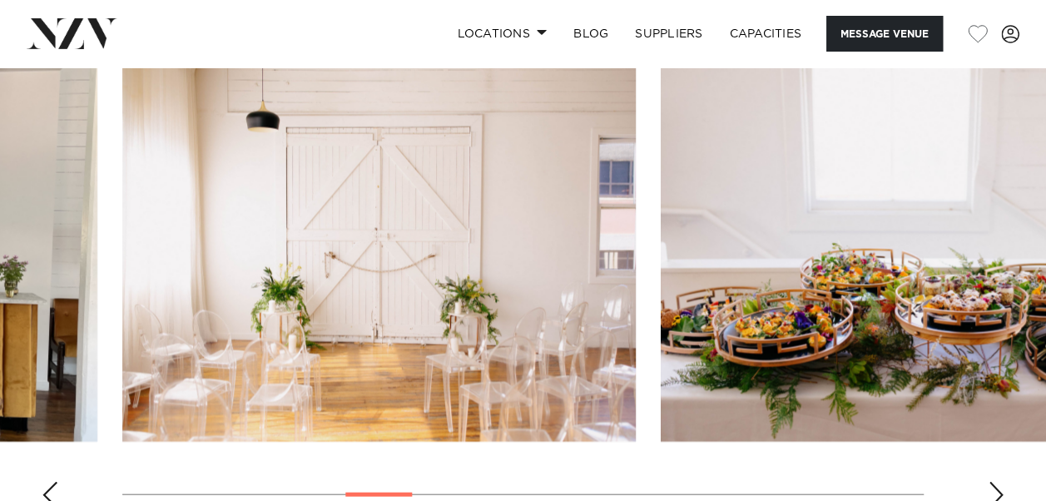
click at [636, 243] on img "6 / 18" at bounding box center [378, 253] width 513 height 377
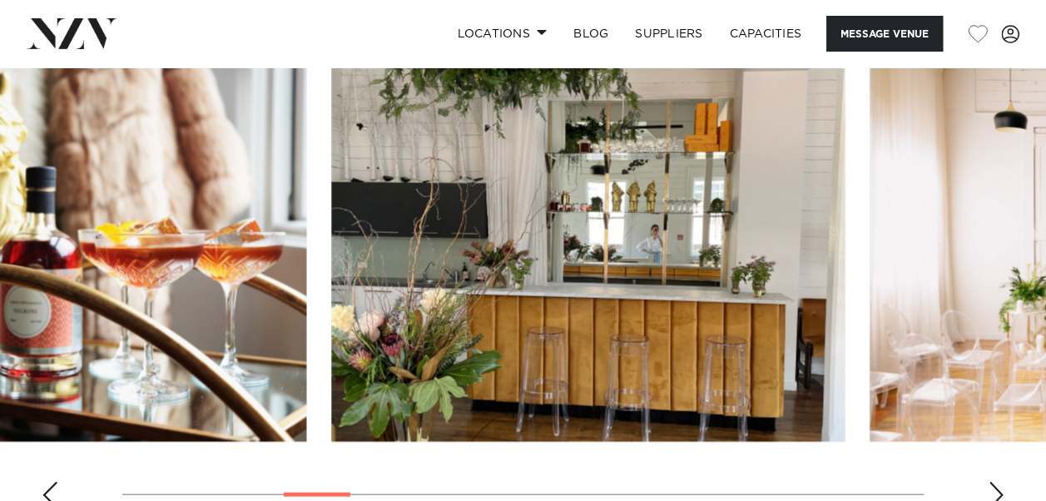
click at [845, 249] on img "5 / 18" at bounding box center [587, 253] width 513 height 377
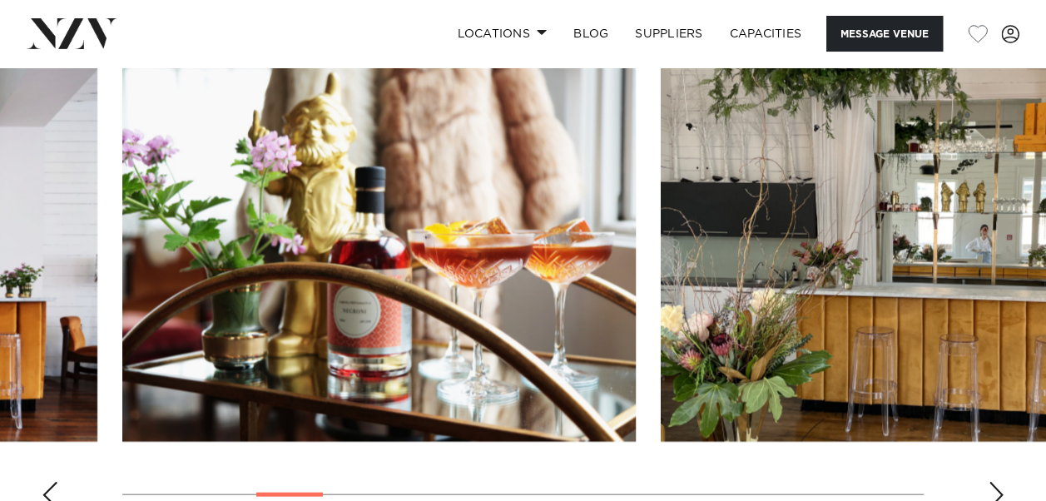
click at [636, 228] on img "4 / 18" at bounding box center [378, 253] width 513 height 377
